Goal: Information Seeking & Learning: Find contact information

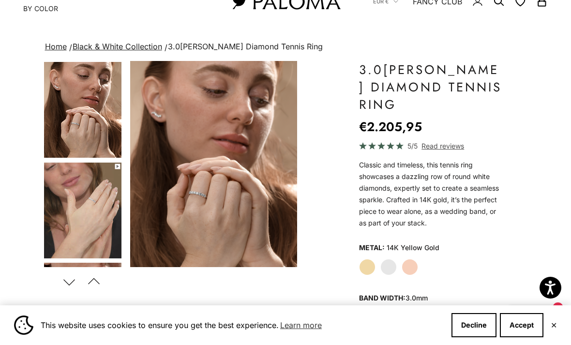
scroll to position [36, 0]
click at [469, 337] on button "Decline" at bounding box center [474, 325] width 45 height 24
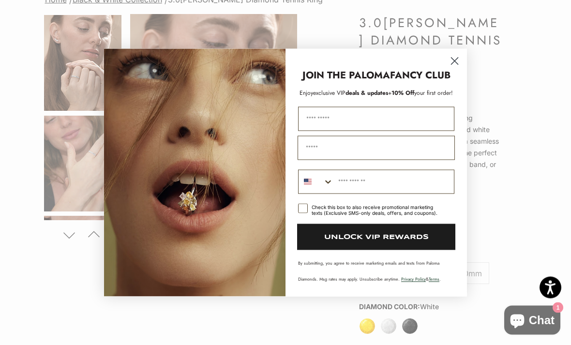
scroll to position [46, 0]
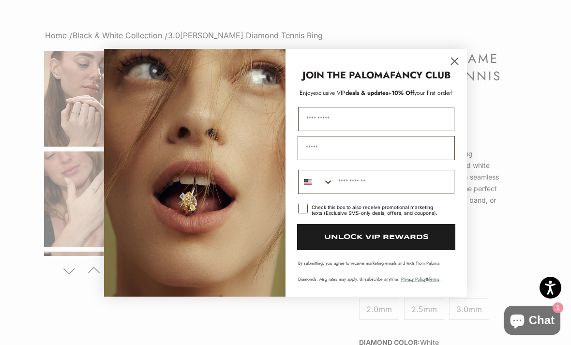
click at [456, 59] on icon "Close dialog" at bounding box center [455, 61] width 7 height 7
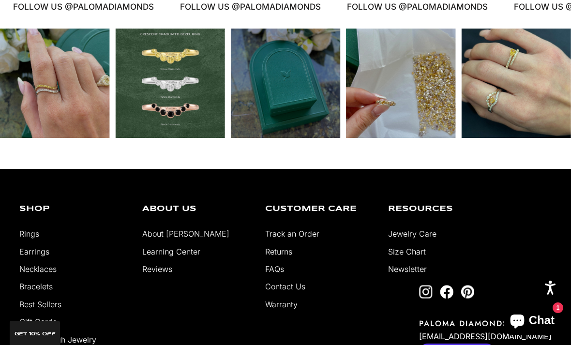
scroll to position [1959, 0]
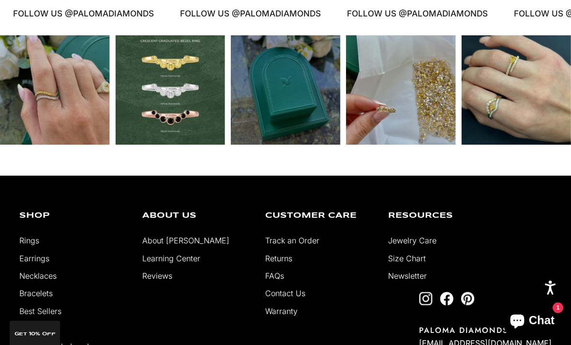
click at [291, 288] on link "Contact Us" at bounding box center [285, 293] width 40 height 10
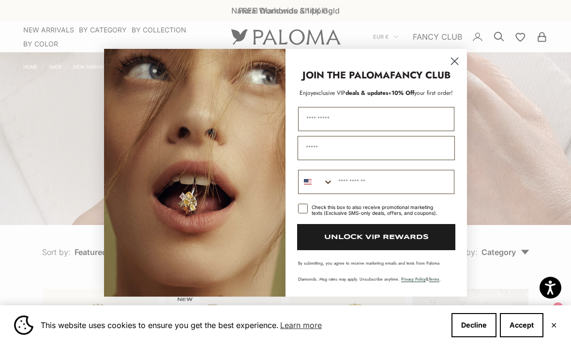
click at [457, 61] on icon "Close dialog" at bounding box center [455, 61] width 7 height 7
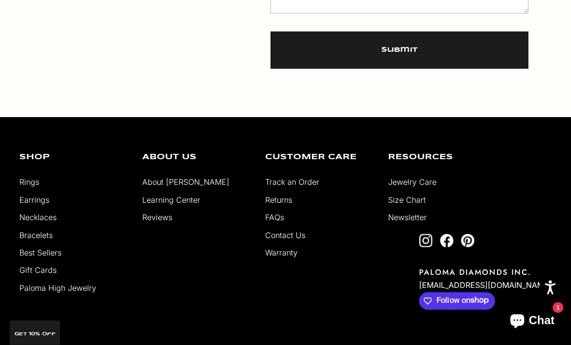
scroll to position [551, 0]
click at [278, 218] on link "FAQs" at bounding box center [274, 217] width 19 height 10
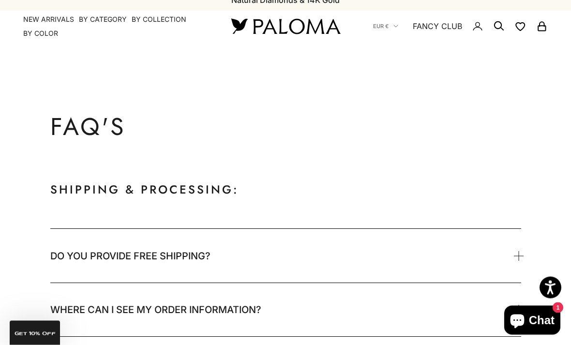
scroll to position [11, 0]
click at [333, 190] on p "Shipping & Processing:" at bounding box center [285, 189] width 471 height 19
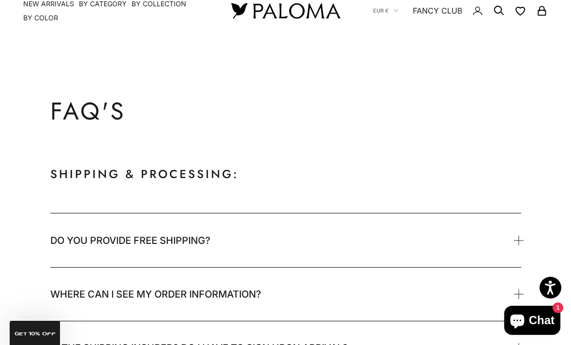
scroll to position [76, 0]
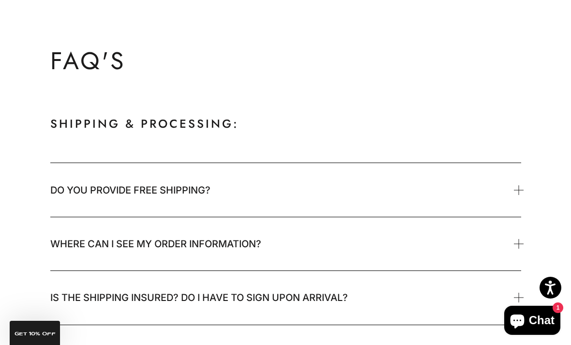
click at [73, 123] on p "Shipping & Processing:" at bounding box center [285, 123] width 471 height 19
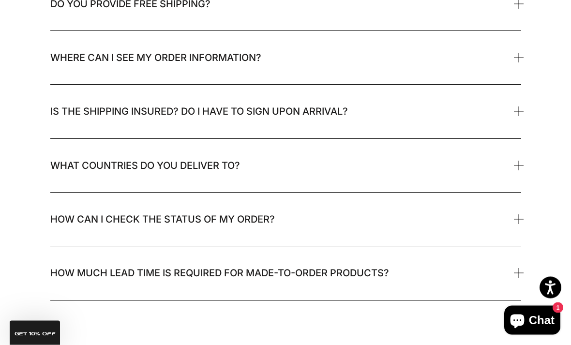
scroll to position [263, 0]
click at [513, 171] on span "What countries do you deliver to?" at bounding box center [285, 165] width 471 height 53
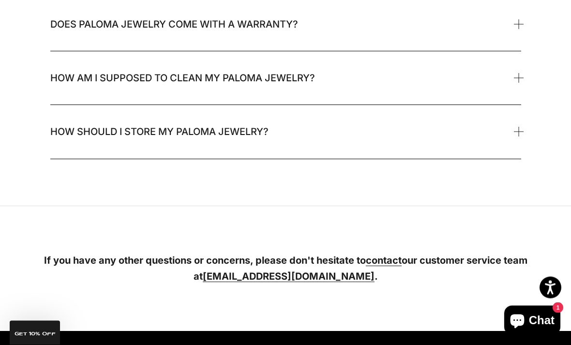
scroll to position [1722, 0]
